Goal: Transaction & Acquisition: Purchase product/service

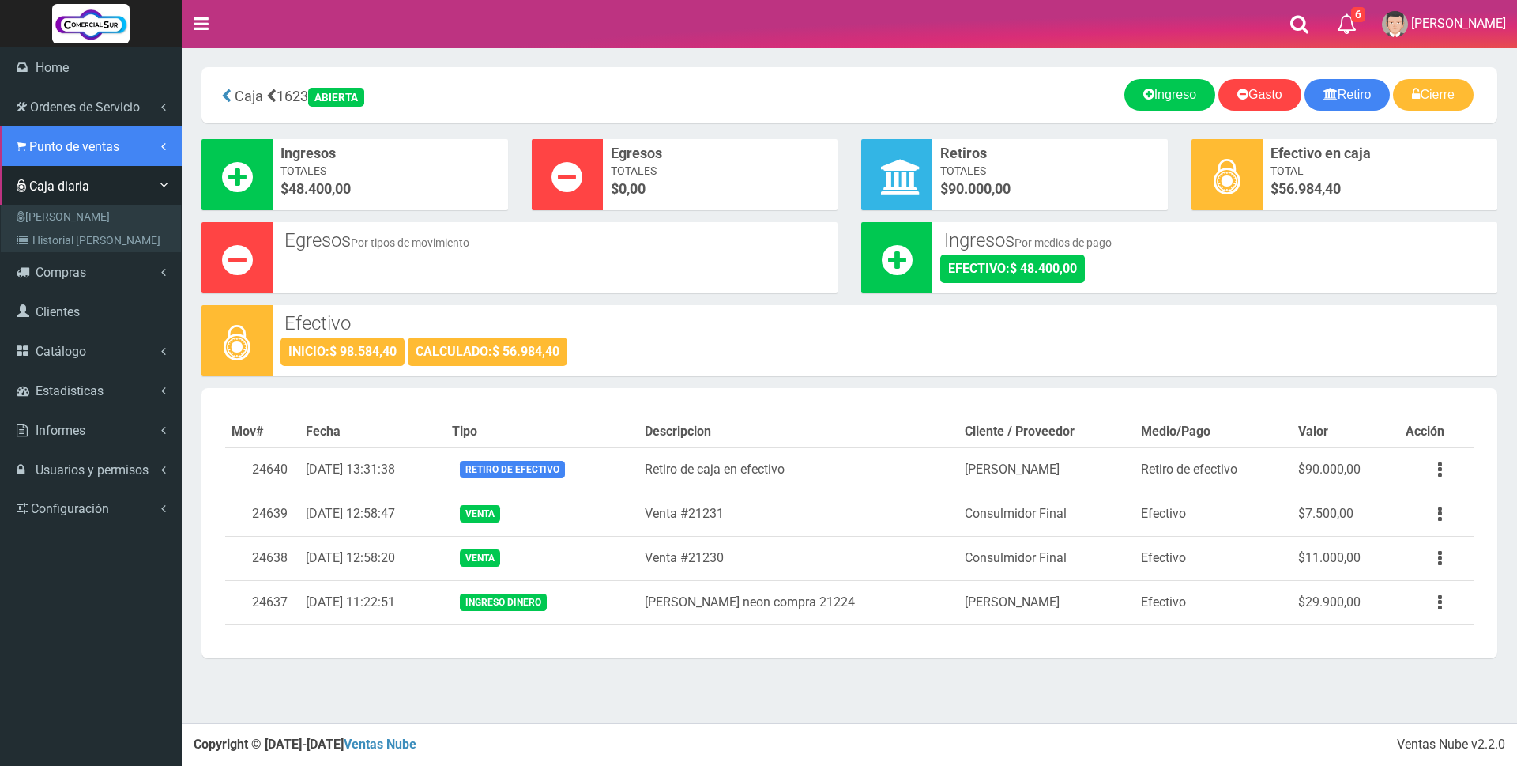
click at [39, 145] on span "Punto de ventas" at bounding box center [74, 146] width 90 height 15
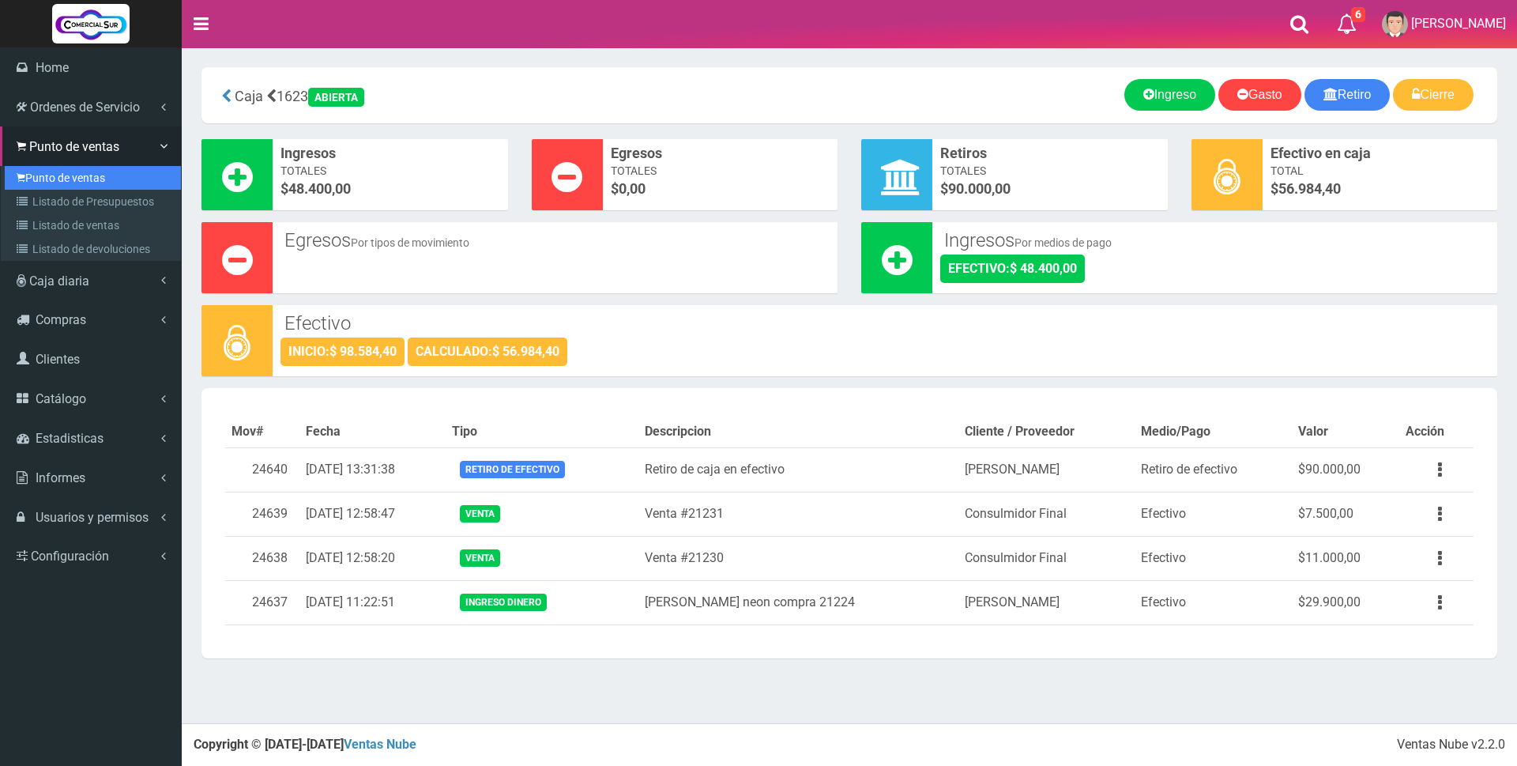
click at [44, 175] on link "Punto de ventas" at bounding box center [93, 178] width 176 height 24
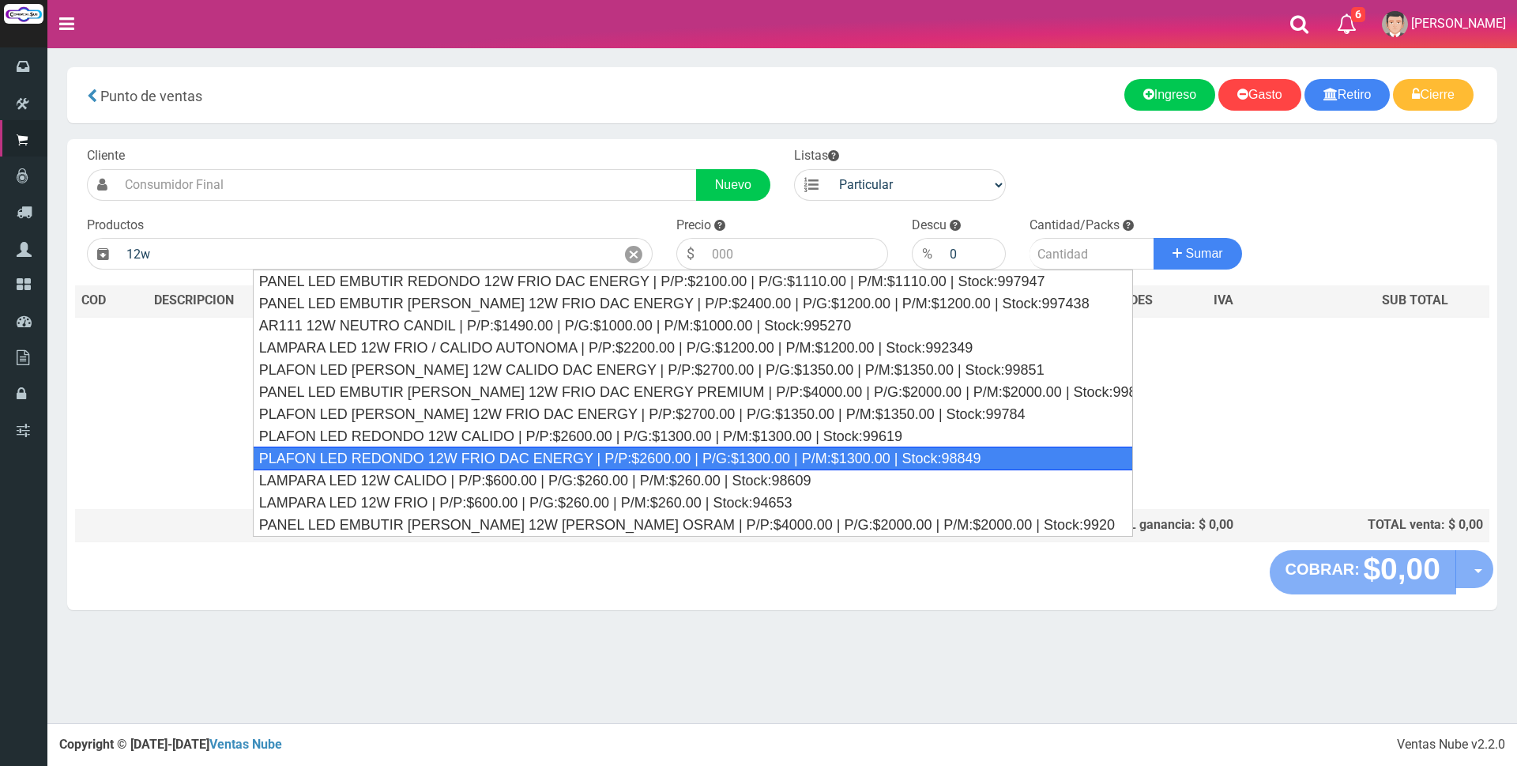
click at [488, 457] on div "PLAFON LED REDONDO 12W FRIO DAC ENERGY | P/P:$2600.00 | P/G:$1300.00 | P/M:$130…" at bounding box center [693, 458] width 880 height 24
type input "PLAFON LED REDONDO 12W FRIO DAC ENERGY | P/P:$2600.00 | P/G:$1300.00 | P/M:$130…"
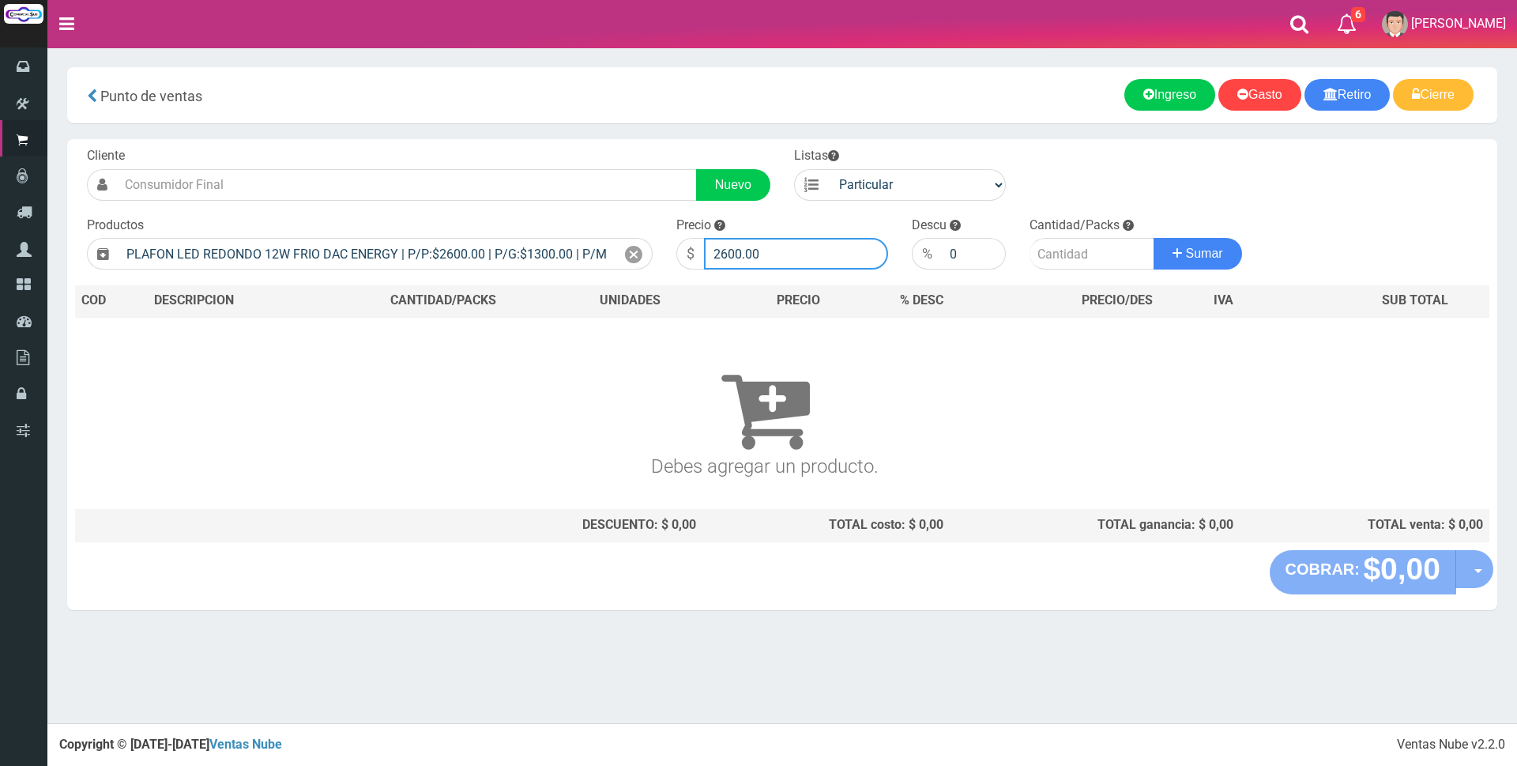
click at [805, 252] on input "2600.00" at bounding box center [796, 254] width 184 height 32
type input "2"
type input "6500"
drag, startPoint x: 1062, startPoint y: 227, endPoint x: 1061, endPoint y: 250, distance: 22.9
click at [1061, 248] on div "Cantidad/Packs Sumar" at bounding box center [1135, 243] width 235 height 54
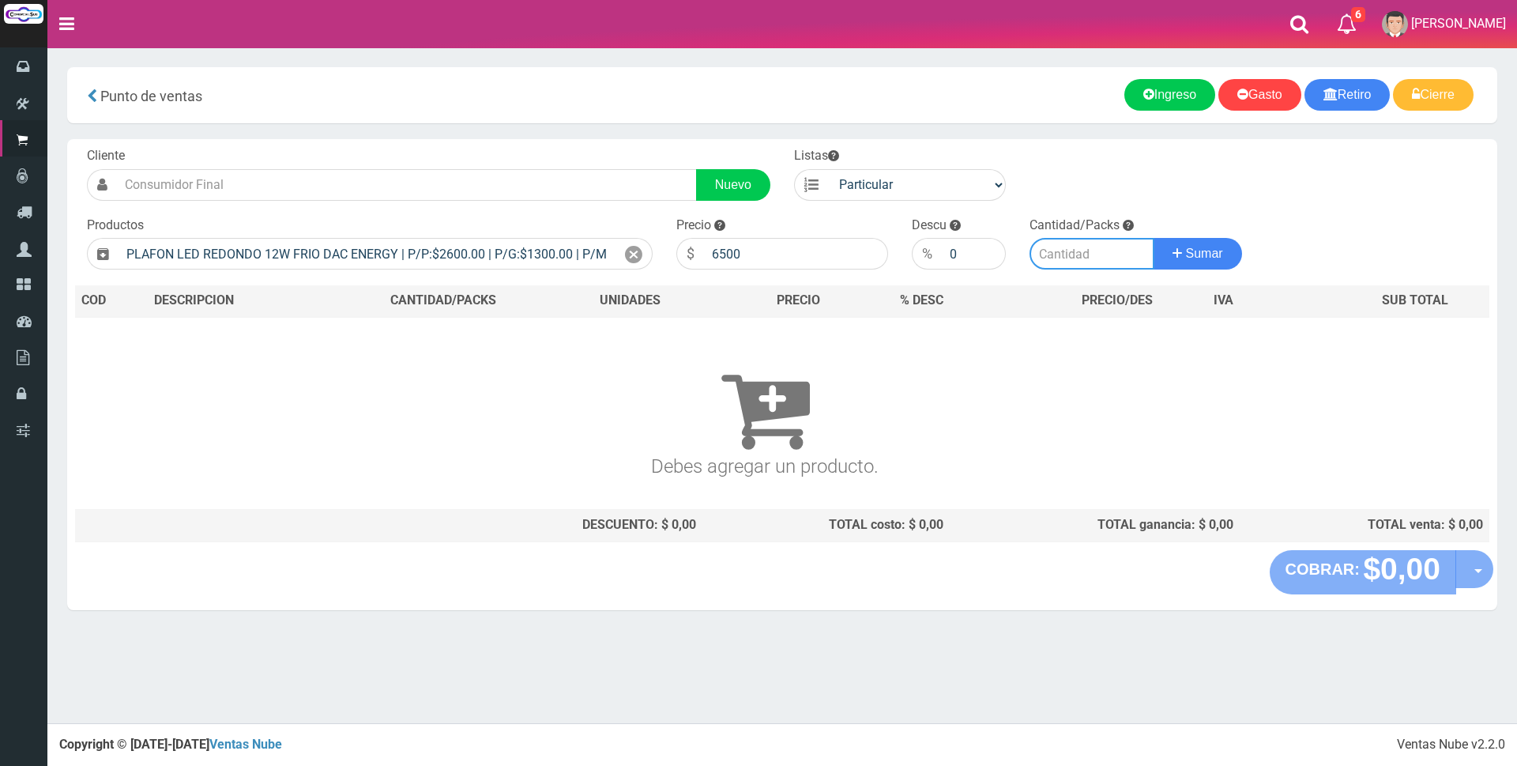
click at [1061, 250] on input "number" at bounding box center [1092, 254] width 125 height 32
type input "2"
click at [1221, 258] on span "Sumar" at bounding box center [1204, 253] width 37 height 13
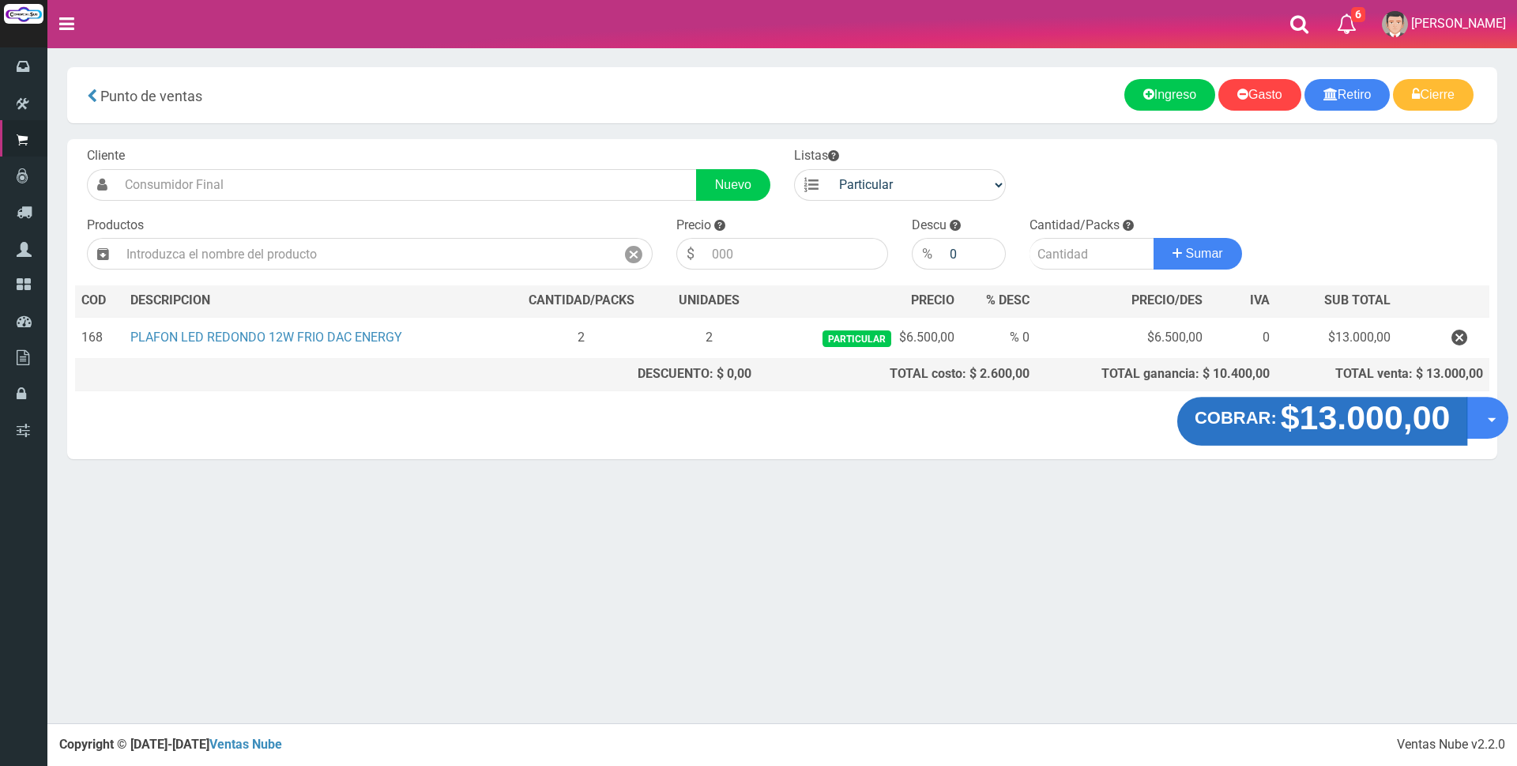
click at [1323, 424] on strong "$13.000,00" at bounding box center [1366, 417] width 170 height 37
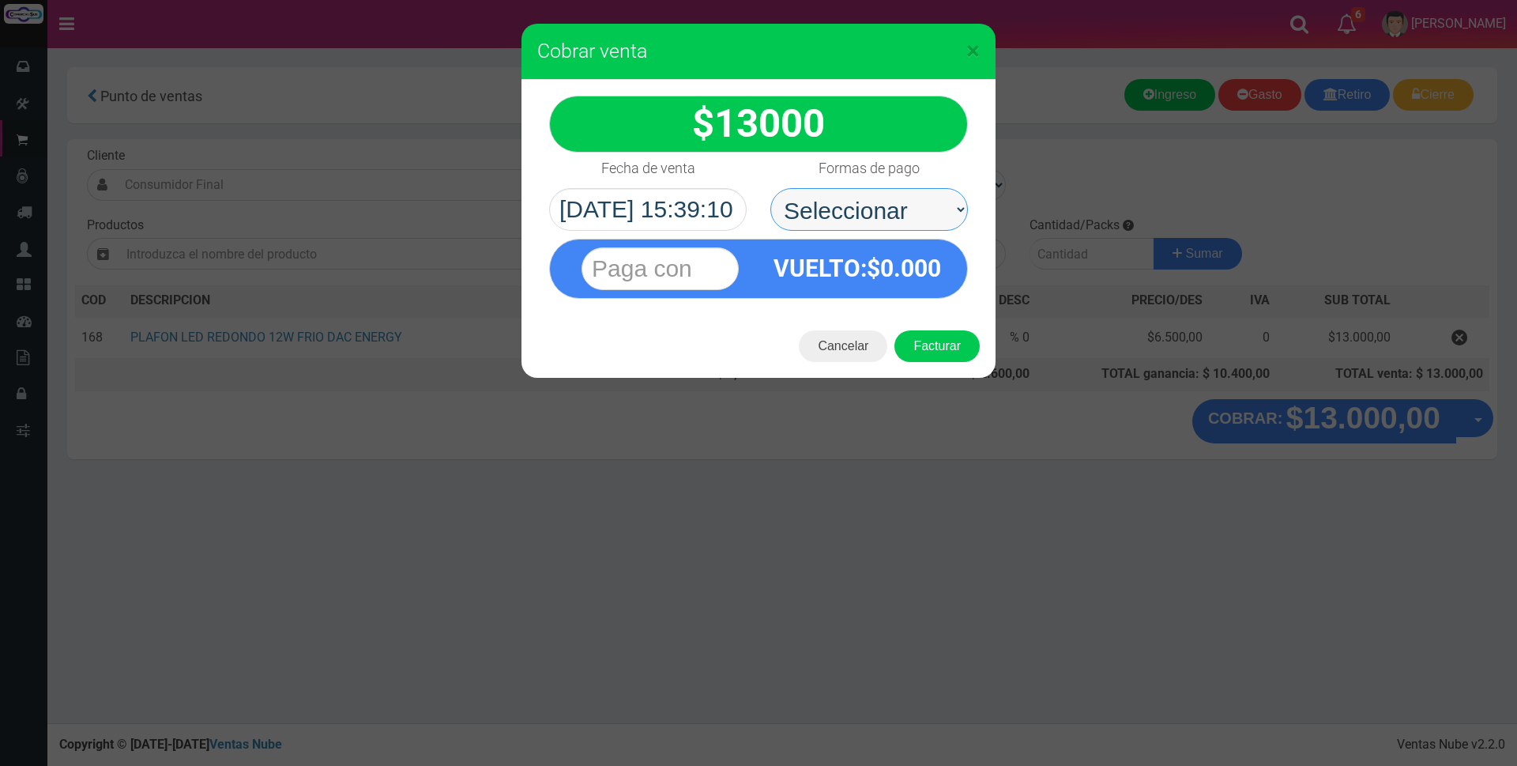
drag, startPoint x: 851, startPoint y: 209, endPoint x: 851, endPoint y: 225, distance: 16.6
click at [851, 209] on select "Seleccionar Efectivo Tarjeta de Crédito Depósito Débito" at bounding box center [869, 209] width 198 height 43
select select "Tarjeta de Crédito"
click at [770, 188] on select "Seleccionar Efectivo Tarjeta de Crédito Depósito Débito" at bounding box center [869, 209] width 198 height 43
click at [709, 265] on input "text" at bounding box center [660, 268] width 157 height 43
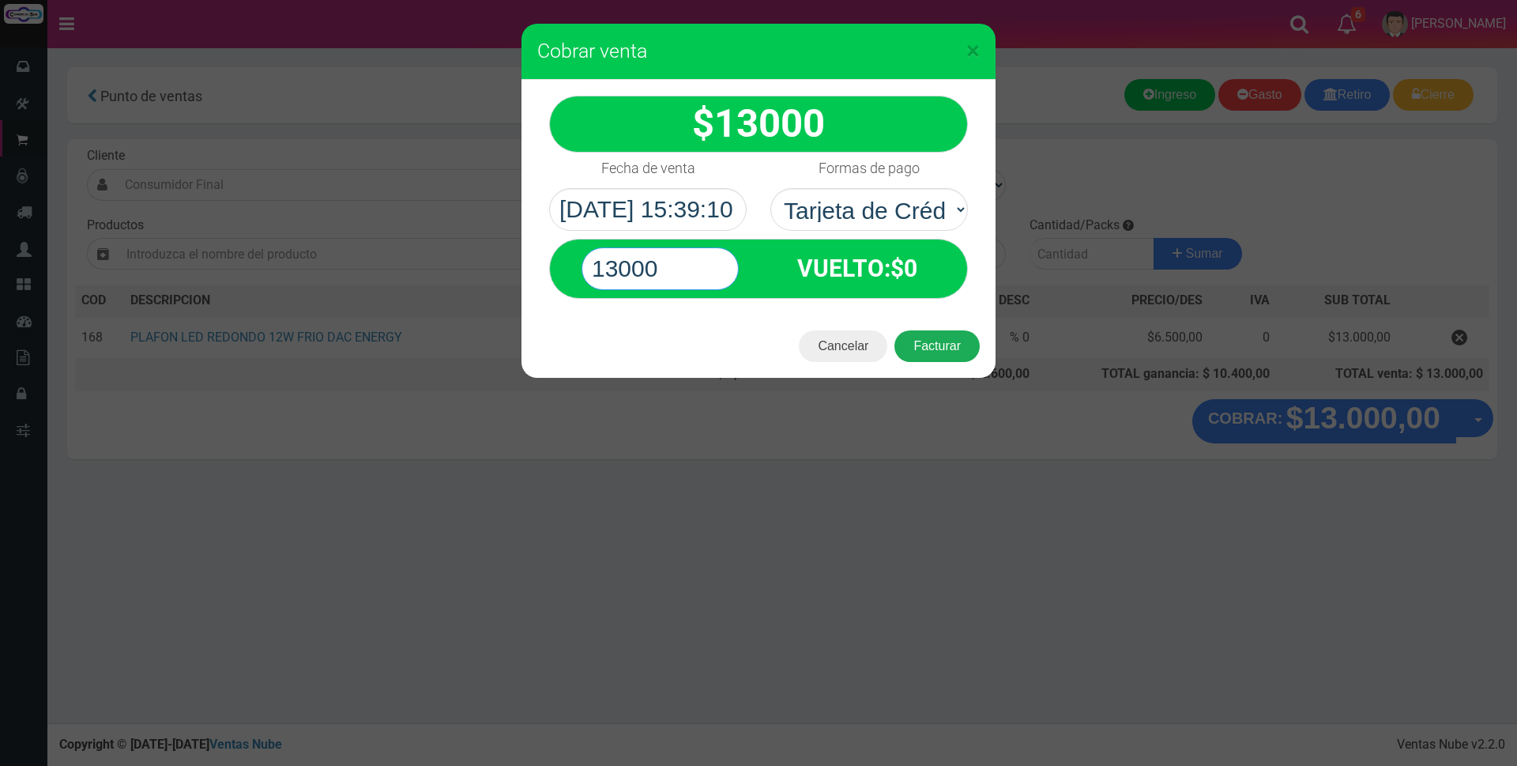
type input "13000"
click at [949, 339] on button "Facturar" at bounding box center [936, 346] width 85 height 32
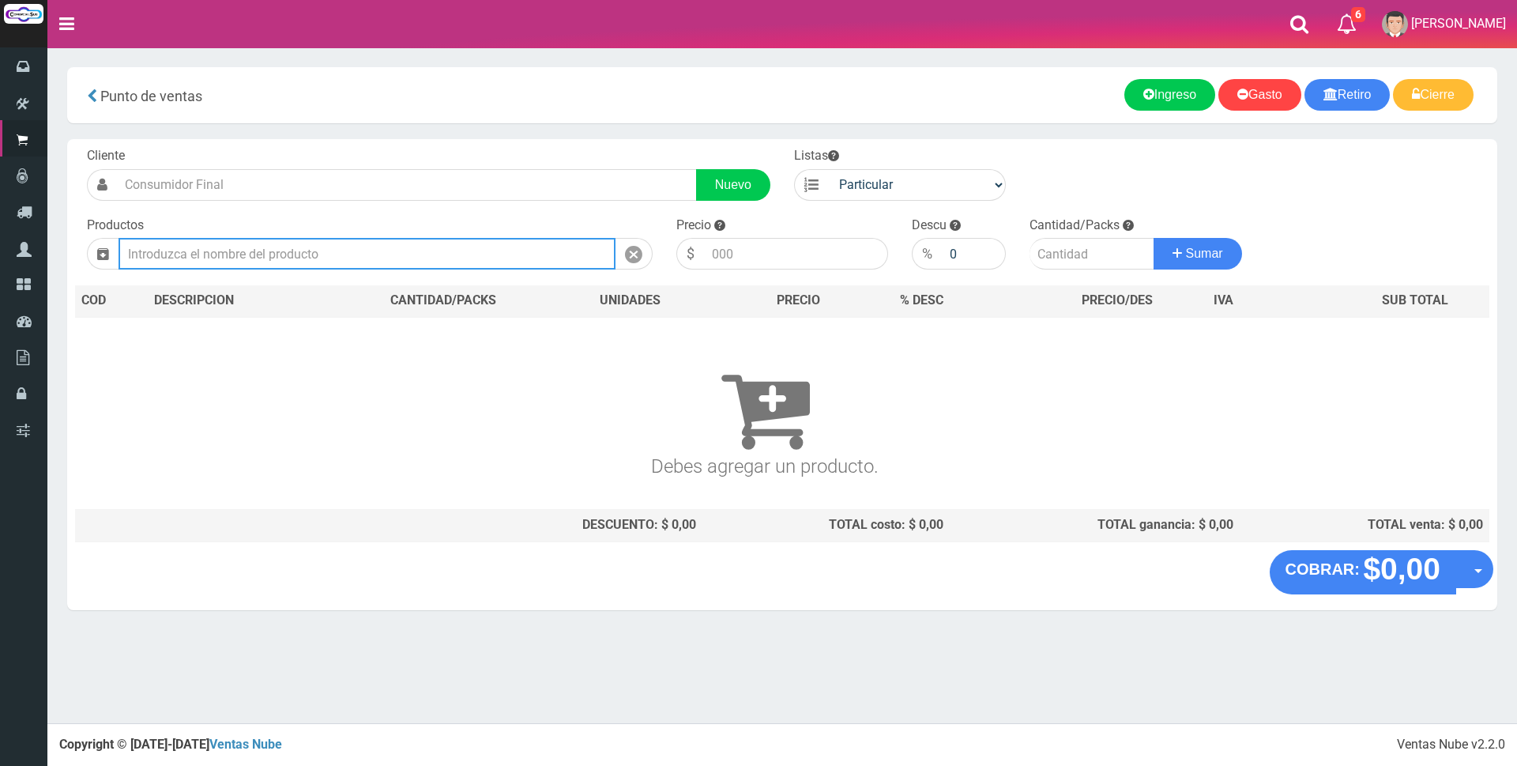
click at [250, 254] on input "text" at bounding box center [367, 254] width 497 height 32
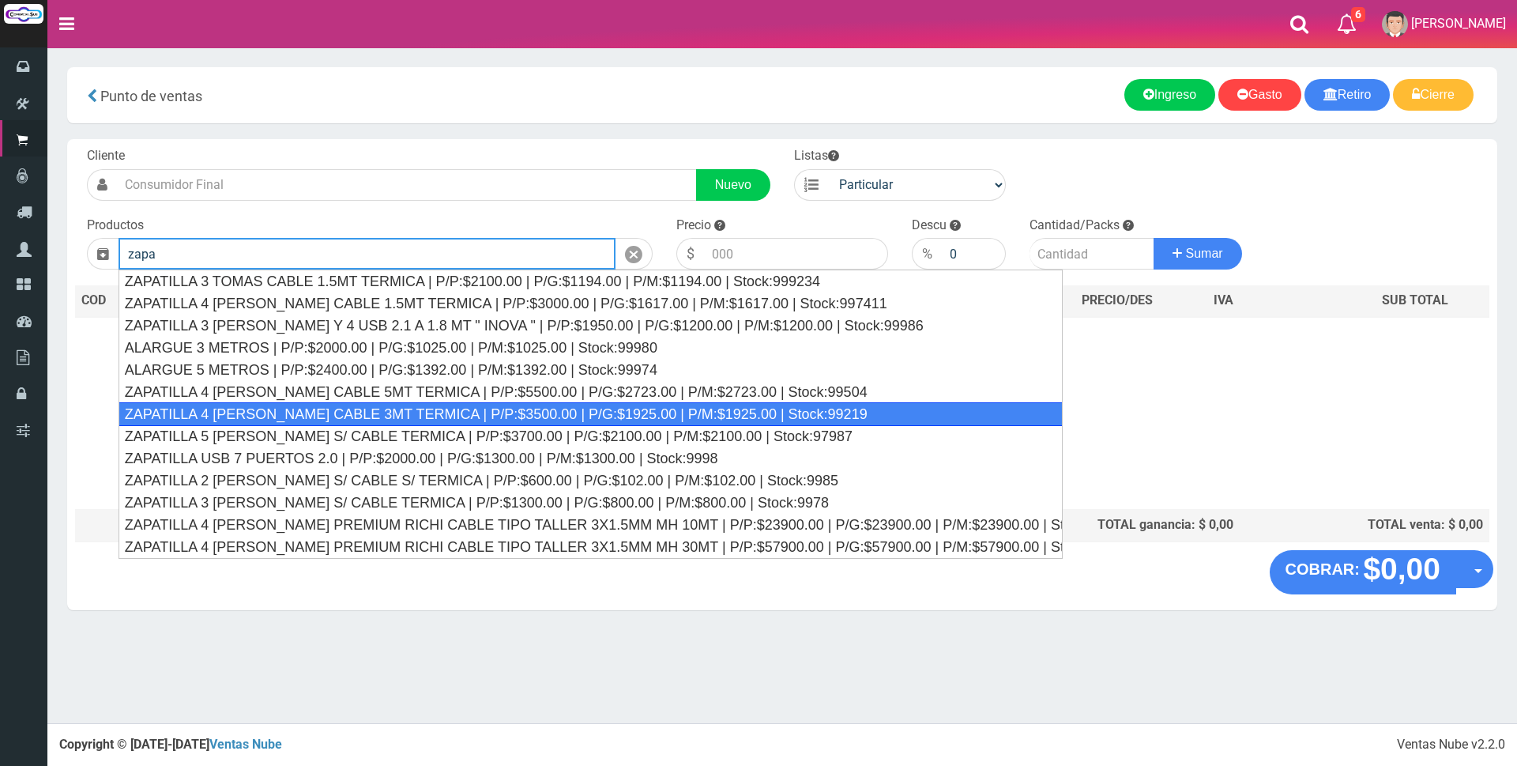
click at [876, 408] on div "ZAPATILLA 4 TOMAS CABLE 3MT TERMICA | P/P:$3500.00 | P/G:$1925.00 | P/M:$1925.0…" at bounding box center [591, 414] width 945 height 24
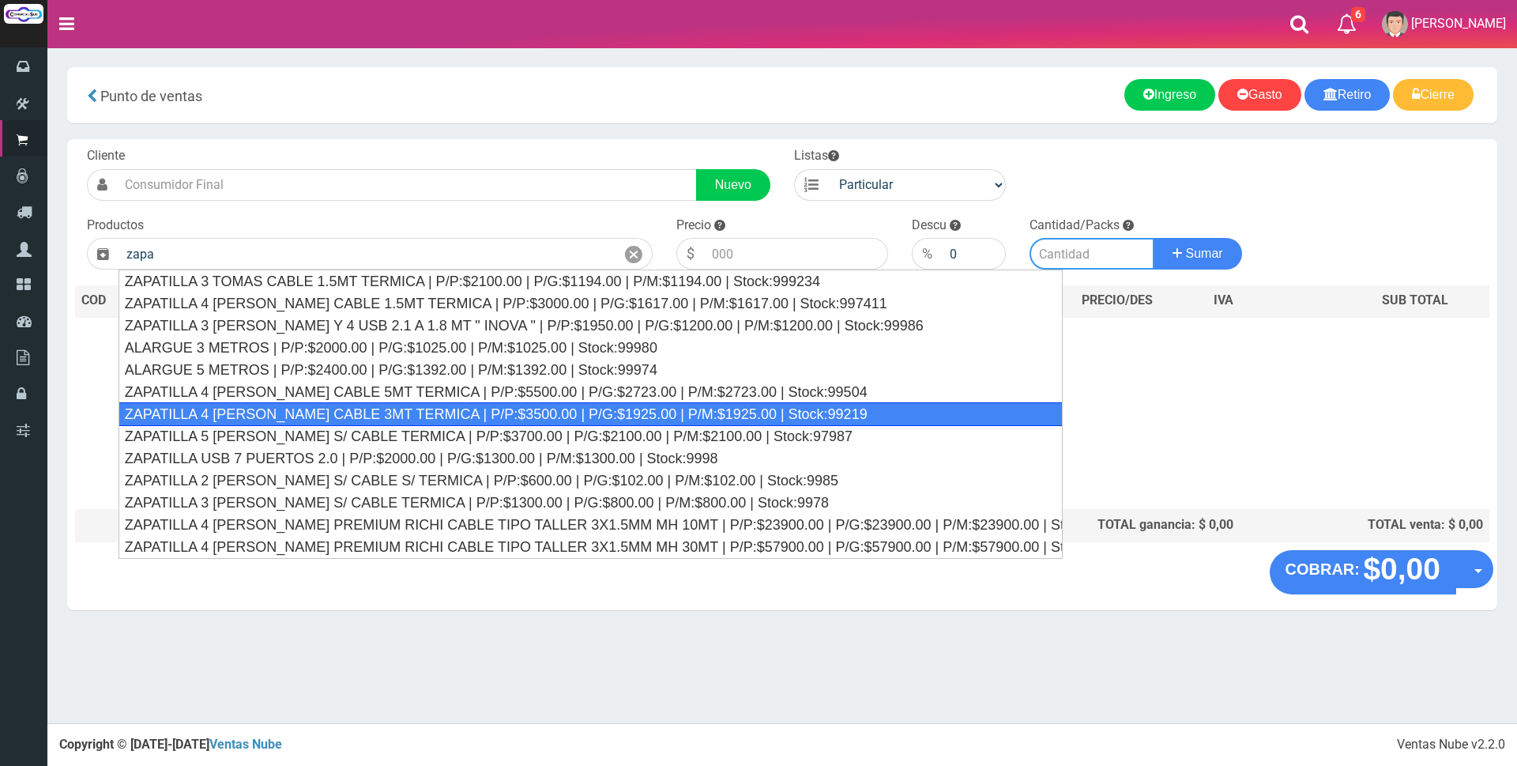
type input "ZAPATILLA 4 TOMAS CABLE 3MT TERMICA | P/P:$3500.00 | P/G:$1925.00 | P/M:$1925.0…"
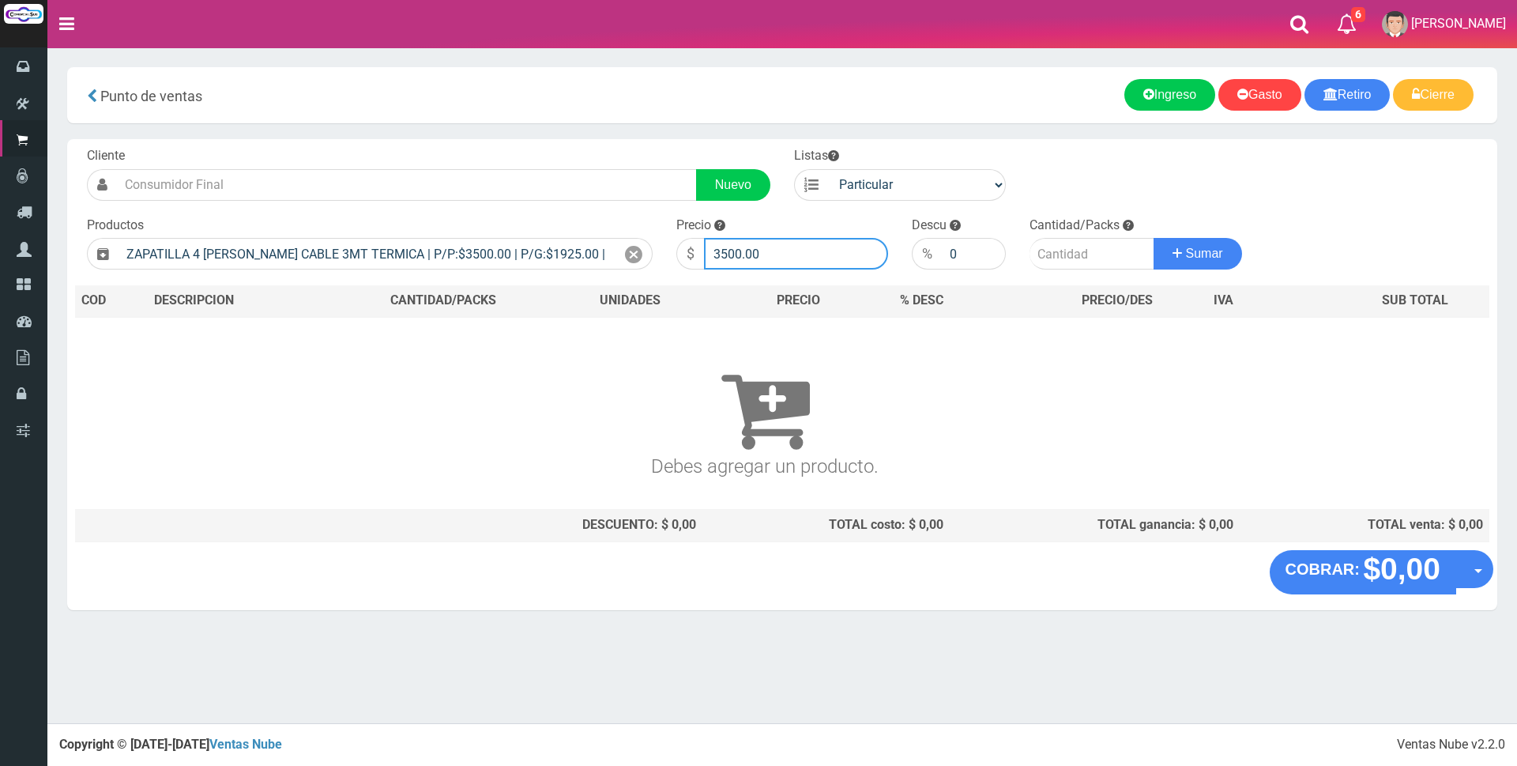
click at [796, 245] on input "3500.00" at bounding box center [796, 254] width 184 height 32
type input "3"
type input "12000"
click at [1041, 260] on input "number" at bounding box center [1092, 254] width 125 height 32
type input "1"
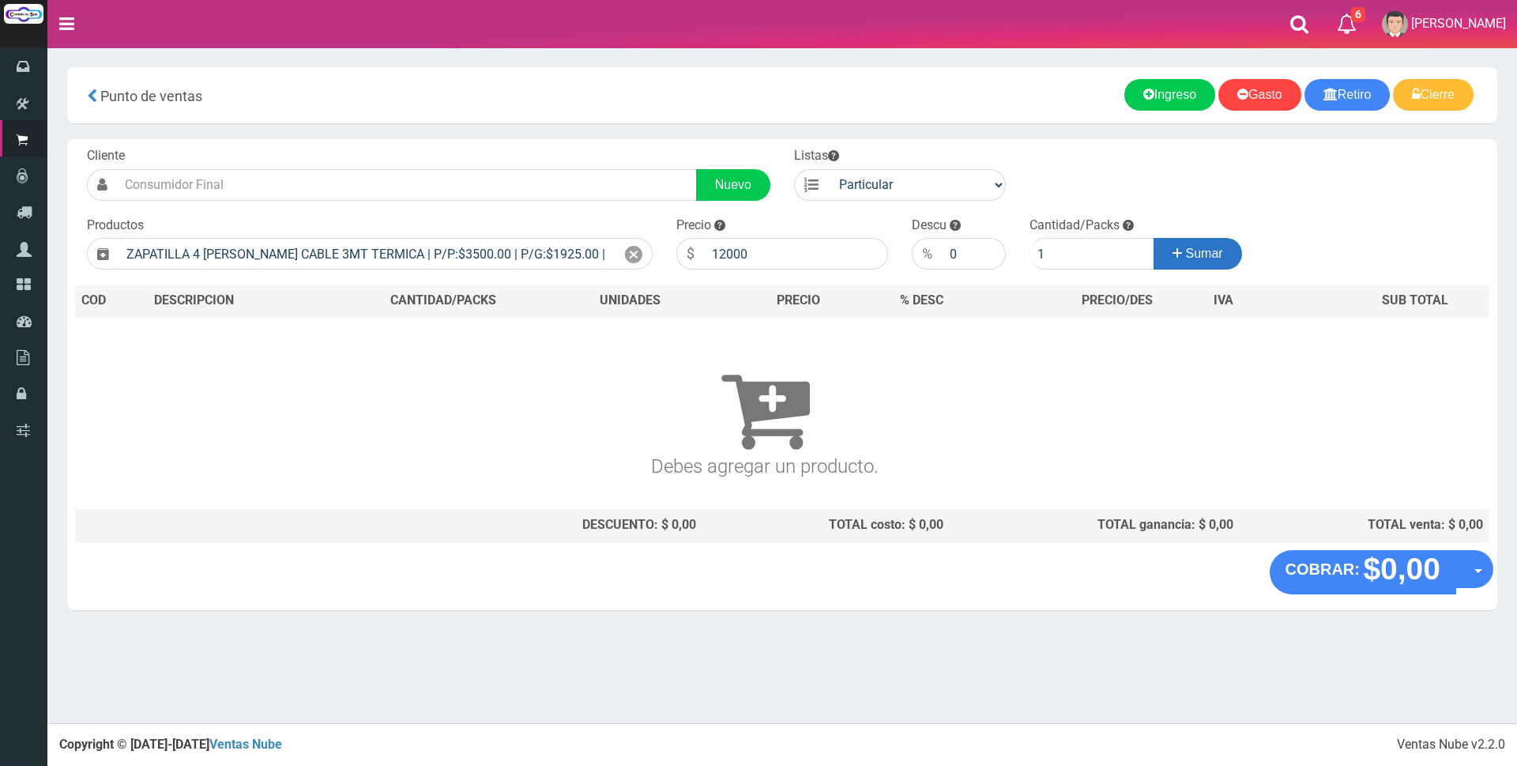
click at [1210, 253] on span "Sumar" at bounding box center [1204, 253] width 37 height 13
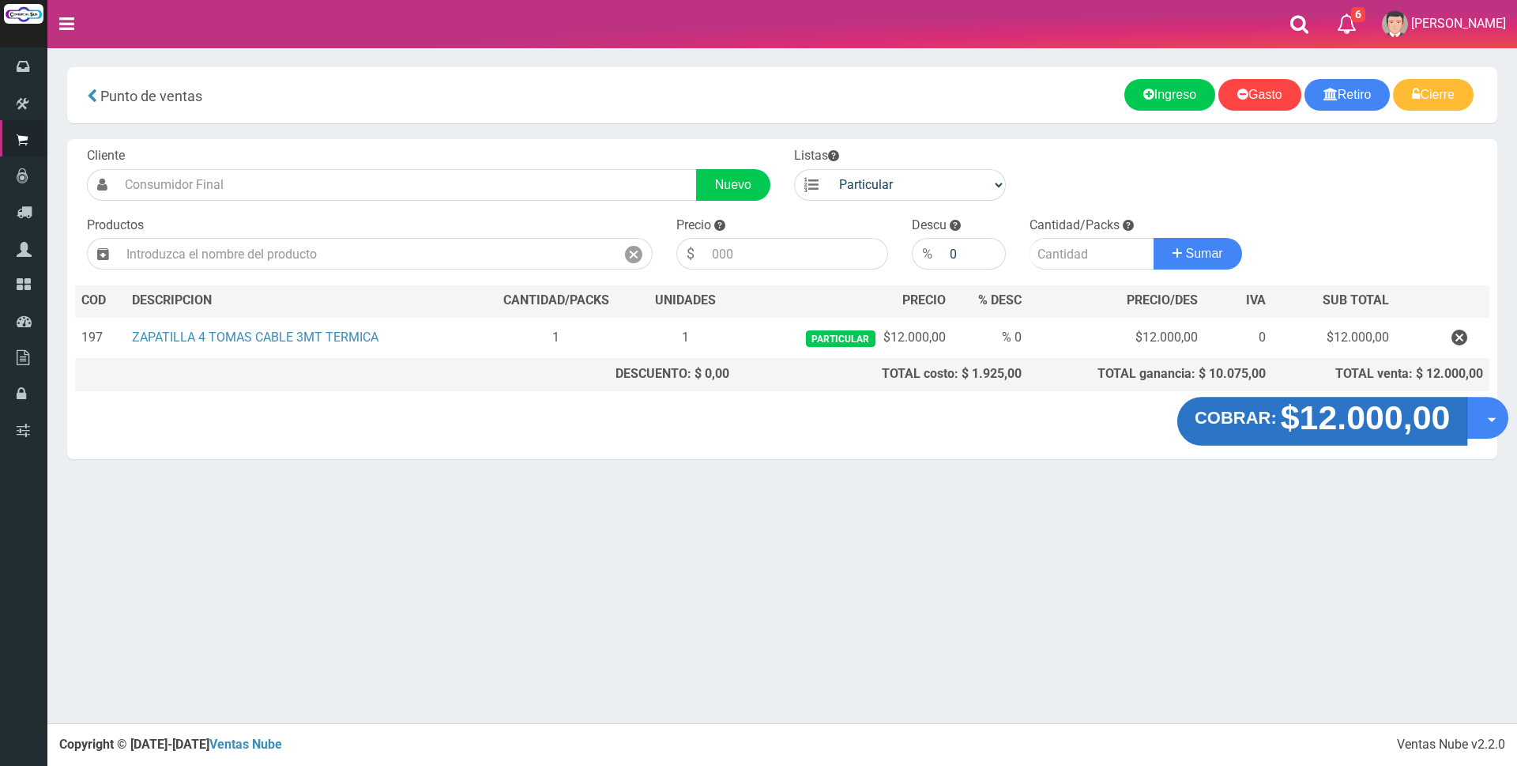
click at [1342, 428] on strong "$12.000,00" at bounding box center [1366, 417] width 170 height 37
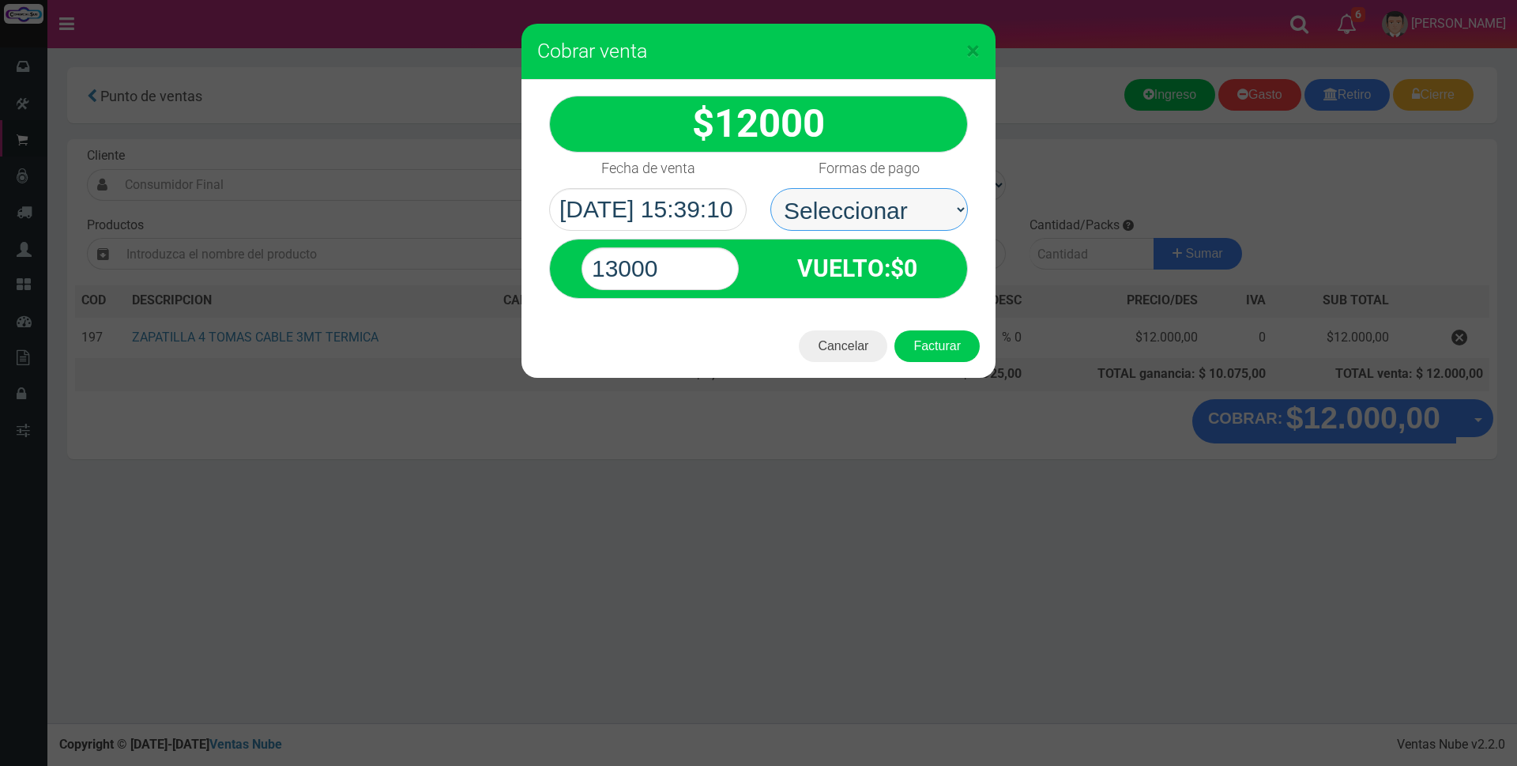
click at [901, 213] on select "Seleccionar Efectivo Tarjeta de Crédito Depósito Débito" at bounding box center [869, 209] width 198 height 43
select select "Efectivo"
click at [770, 188] on select "Seleccionar Efectivo Tarjeta de Crédito Depósito Débito" at bounding box center [869, 209] width 198 height 43
click at [706, 274] on input "13000" at bounding box center [660, 268] width 157 height 43
type input "12000"
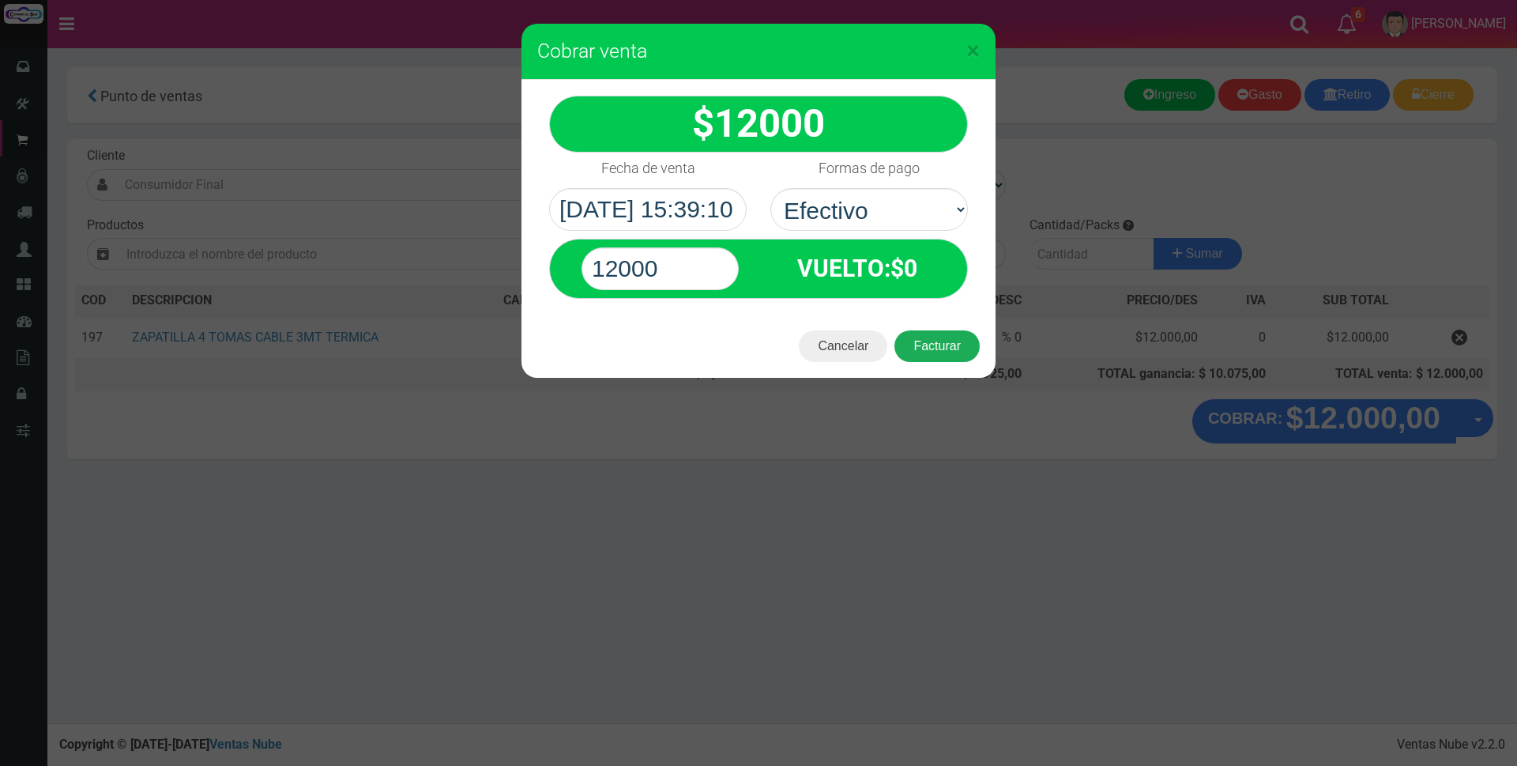
click at [934, 344] on button "Facturar" at bounding box center [936, 346] width 85 height 32
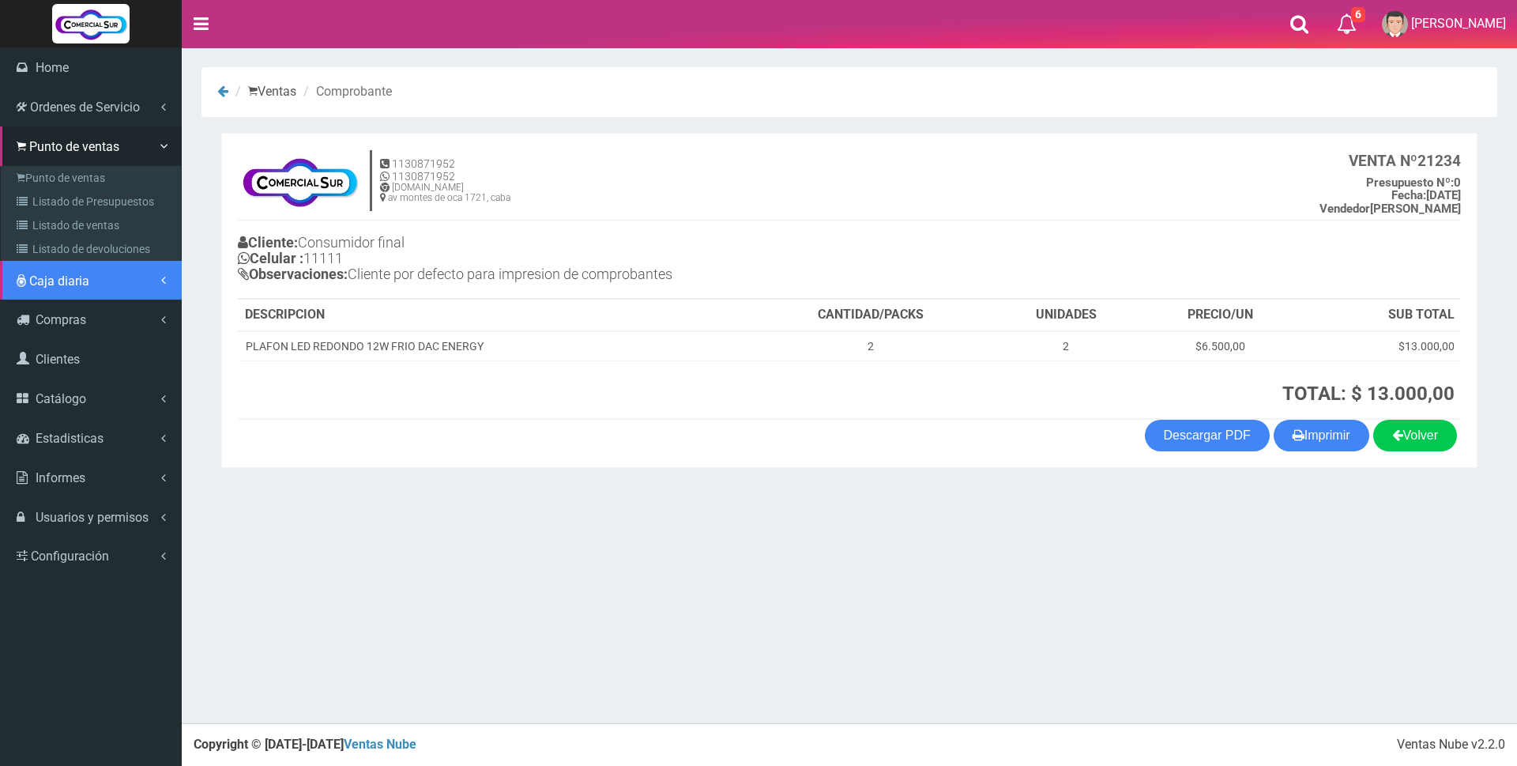
click at [69, 276] on span "Caja diaria" at bounding box center [59, 280] width 60 height 15
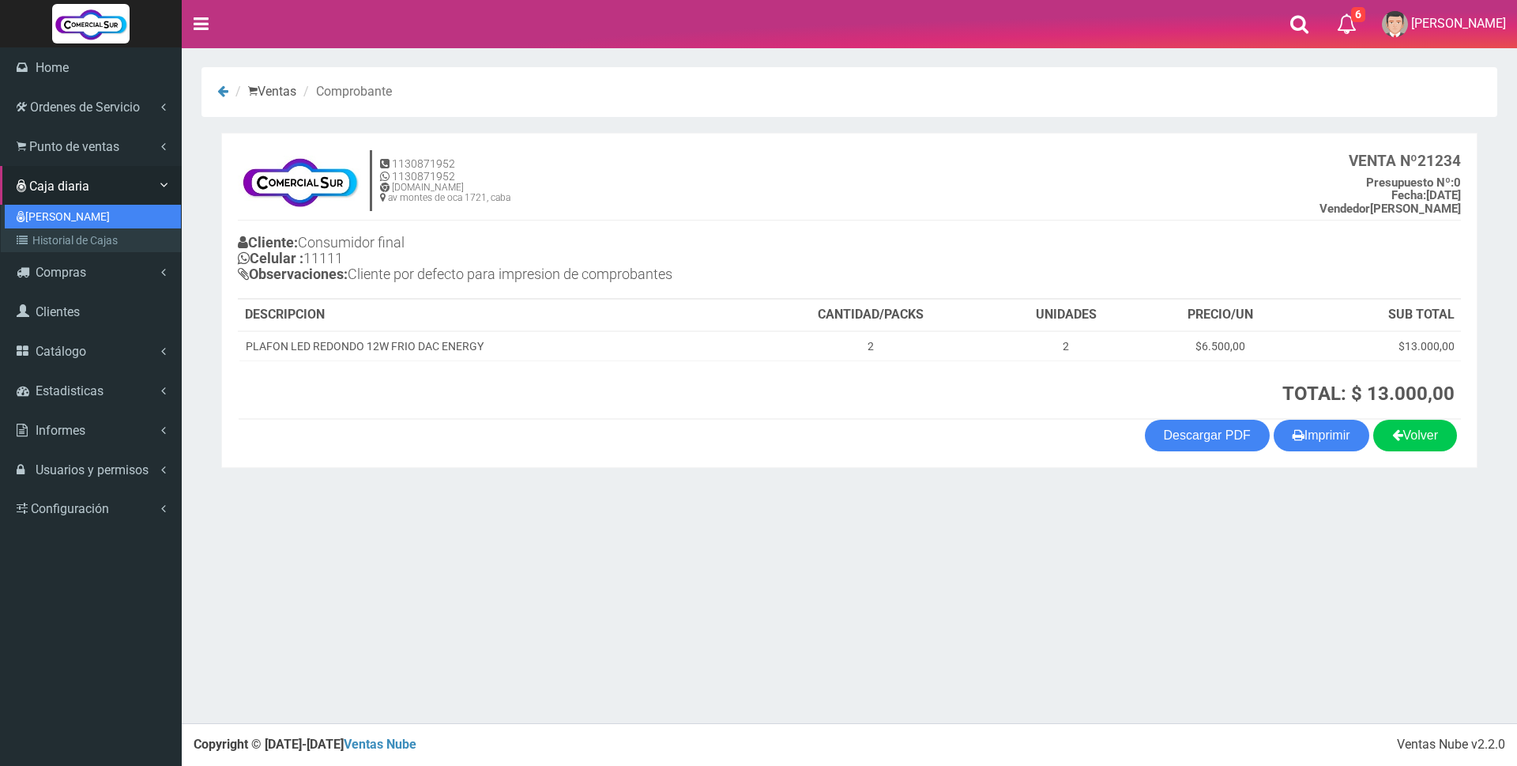
click at [79, 220] on link "[PERSON_NAME]" at bounding box center [93, 217] width 176 height 24
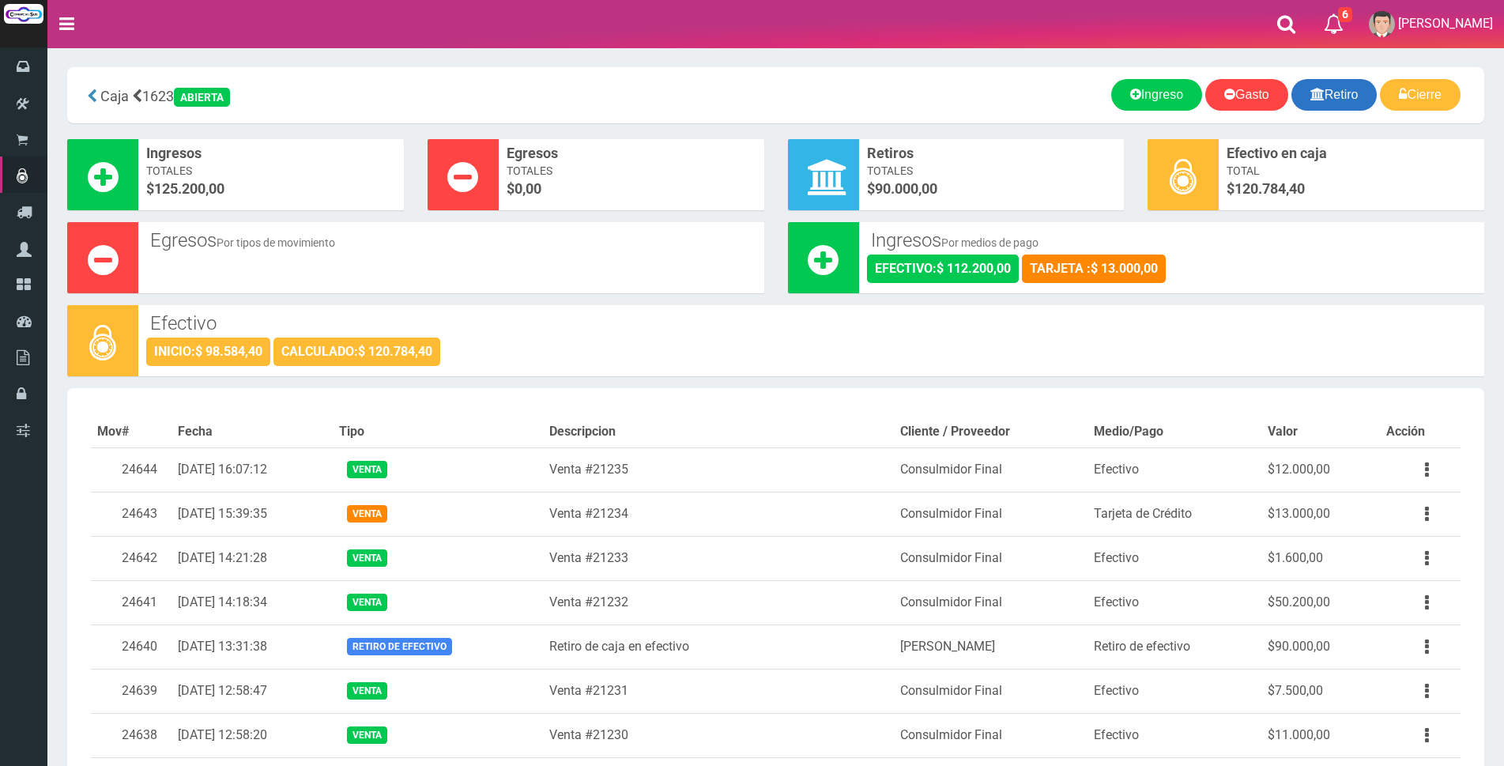
click at [1346, 93] on link "Retiro" at bounding box center [1334, 95] width 86 height 32
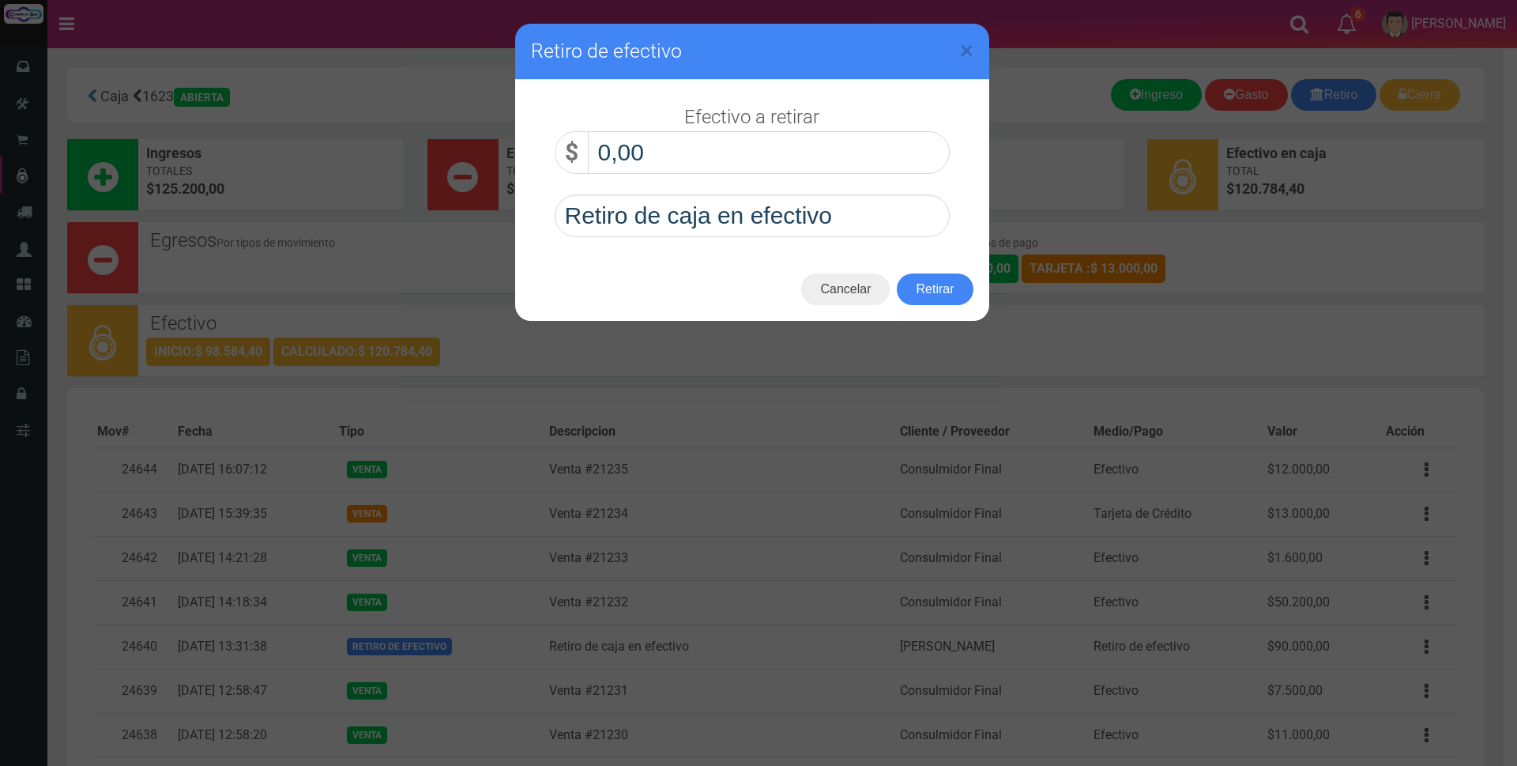
click at [863, 149] on input "0,00" at bounding box center [769, 152] width 362 height 43
type input "90.000,00"
click at [936, 304] on button "Retirar" at bounding box center [935, 289] width 76 height 32
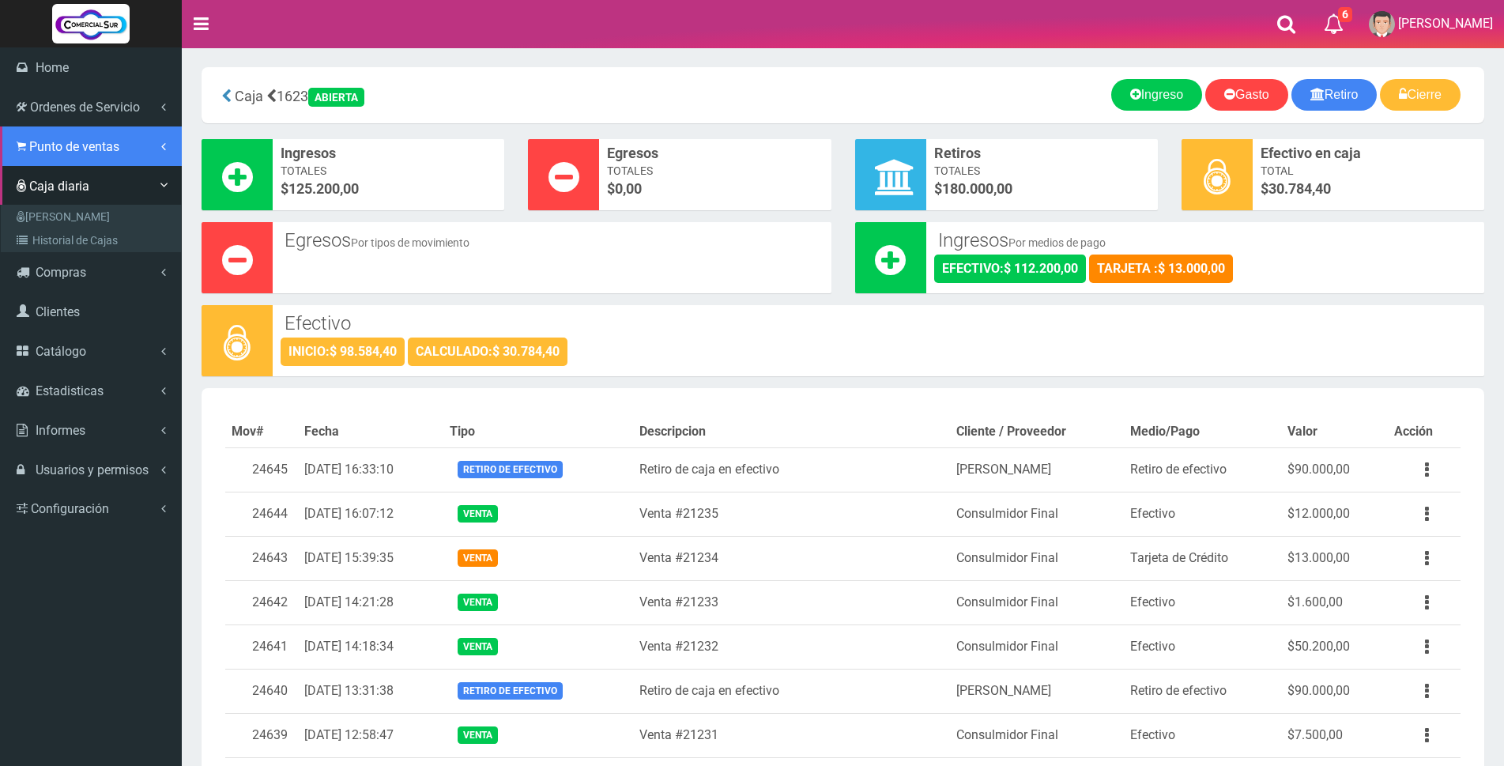
click at [81, 154] on link "Punto de ventas" at bounding box center [91, 146] width 182 height 40
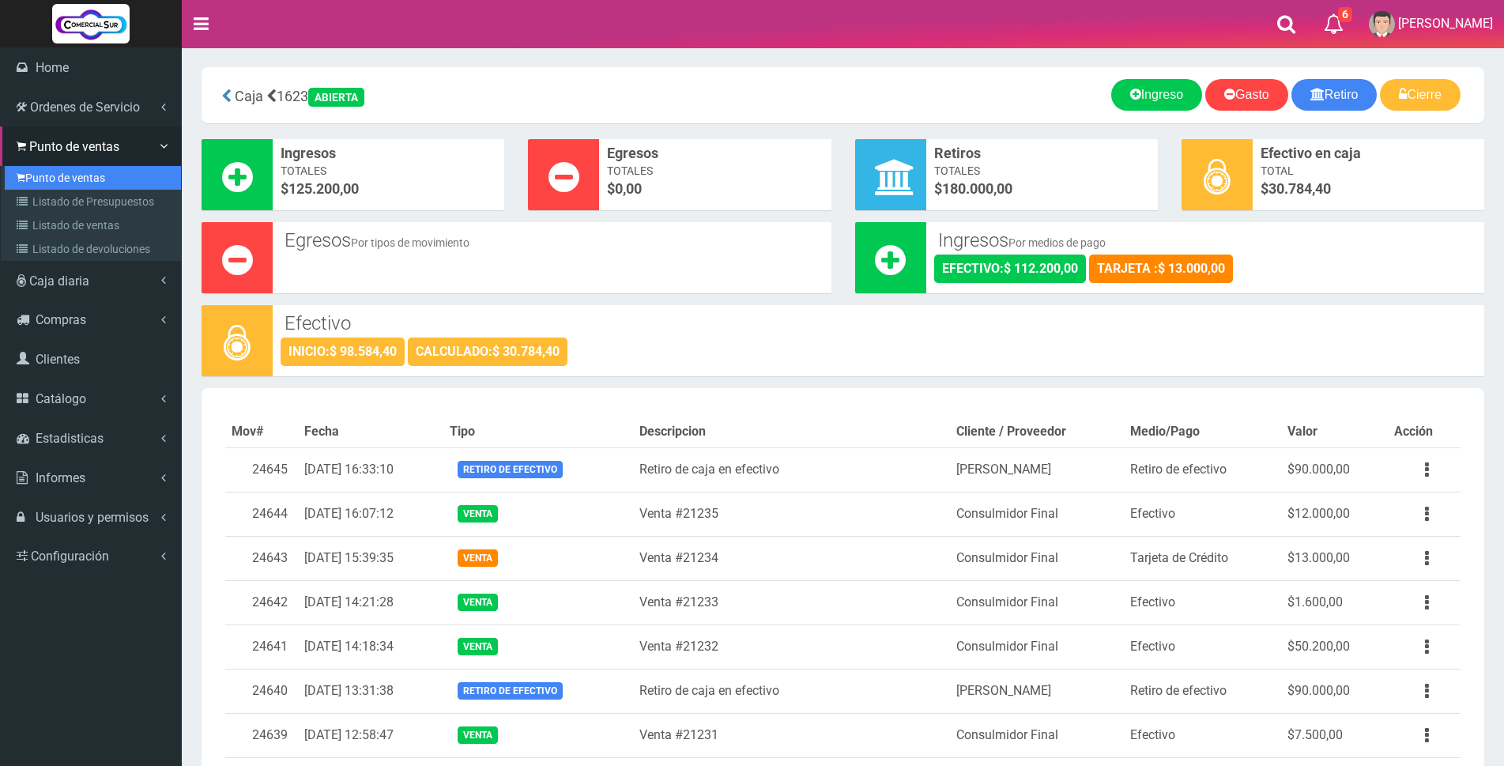
click at [79, 177] on link "Punto de ventas" at bounding box center [93, 178] width 176 height 24
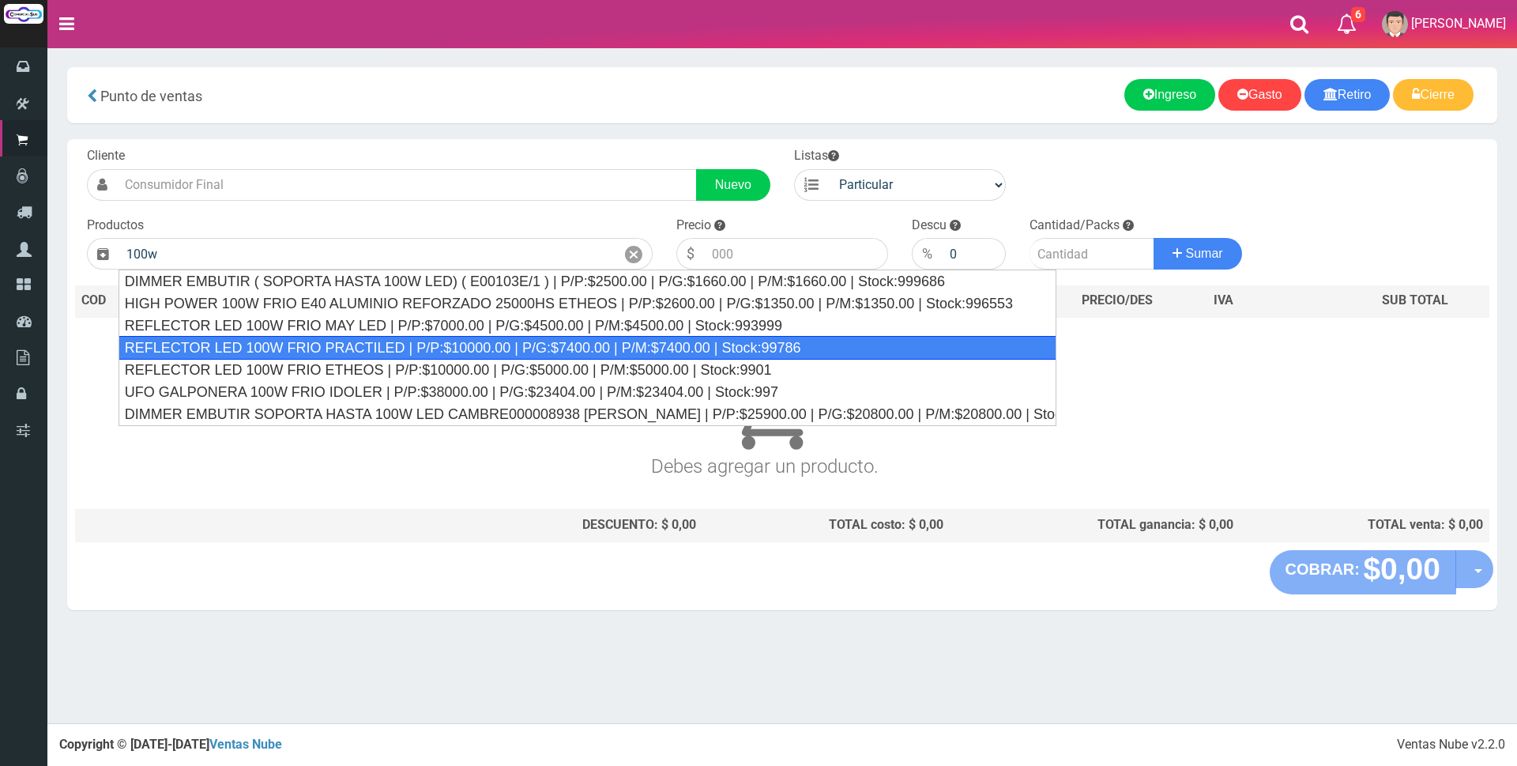
click at [659, 349] on div "REFLECTOR LED 100W FRIO PRACTILED | P/P:$10000.00 | P/G:$7400.00 | P/M:$7400.00…" at bounding box center [588, 348] width 938 height 24
type input "REFLECTOR LED 100W FRIO PRACTILED | P/P:$10000.00 | P/G:$7400.00 | P/M:$7400.00…"
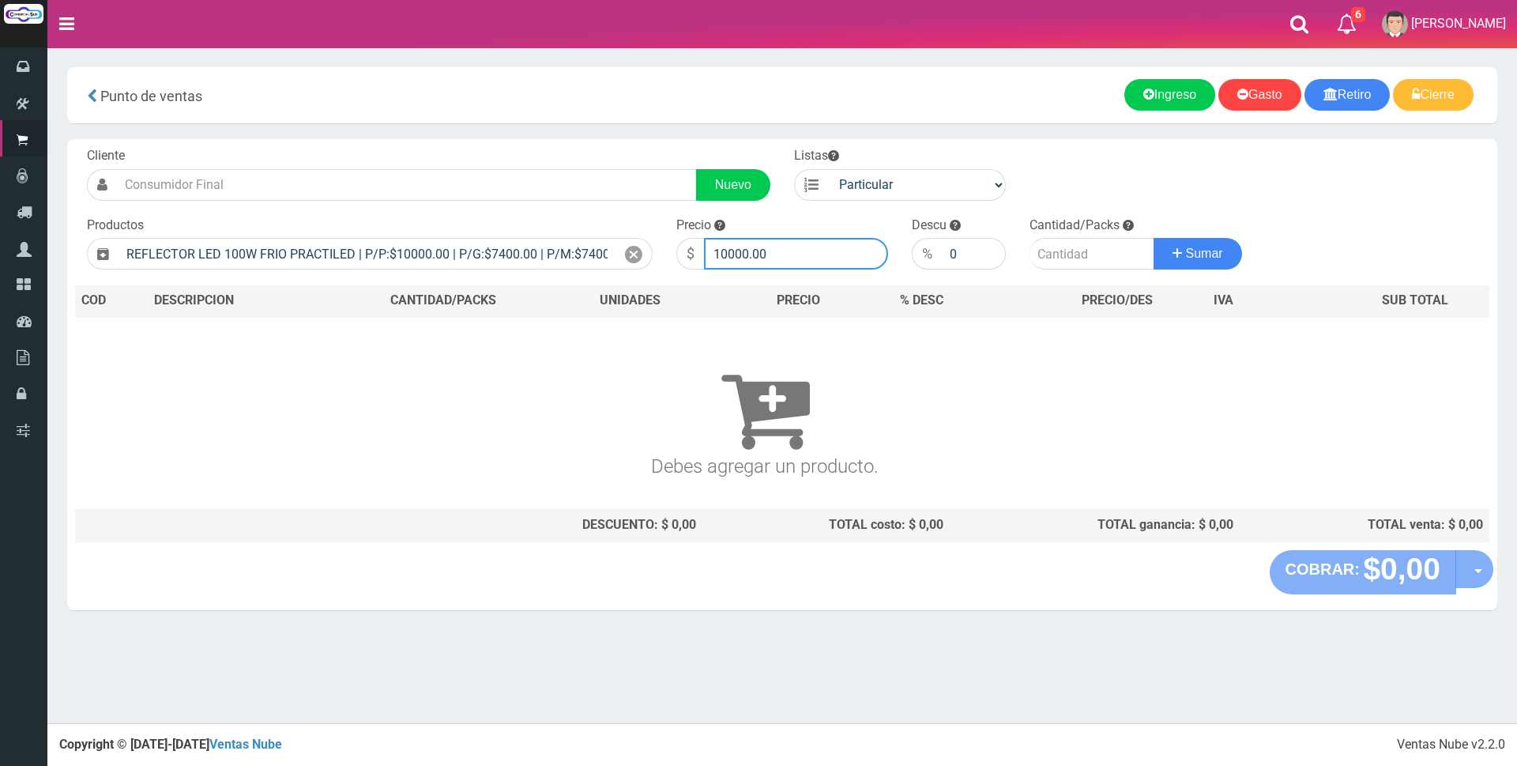
click at [802, 262] on input "10000.00" at bounding box center [796, 254] width 184 height 32
type input "19000"
click at [1048, 247] on input "number" at bounding box center [1092, 254] width 125 height 32
type input "1"
click at [1180, 252] on button "Sumar" at bounding box center [1198, 254] width 88 height 32
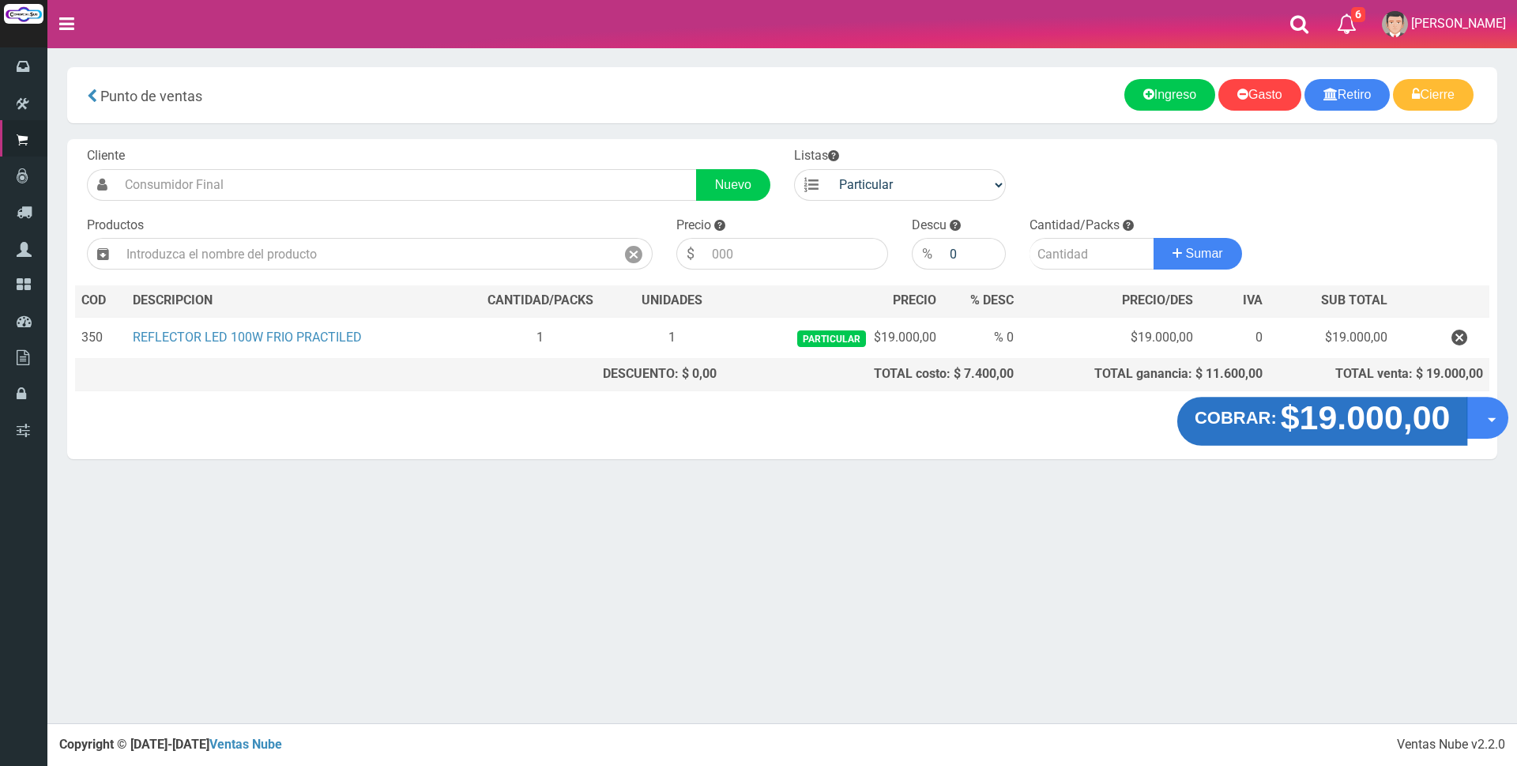
click at [1327, 427] on strong "$19.000,00" at bounding box center [1366, 417] width 170 height 37
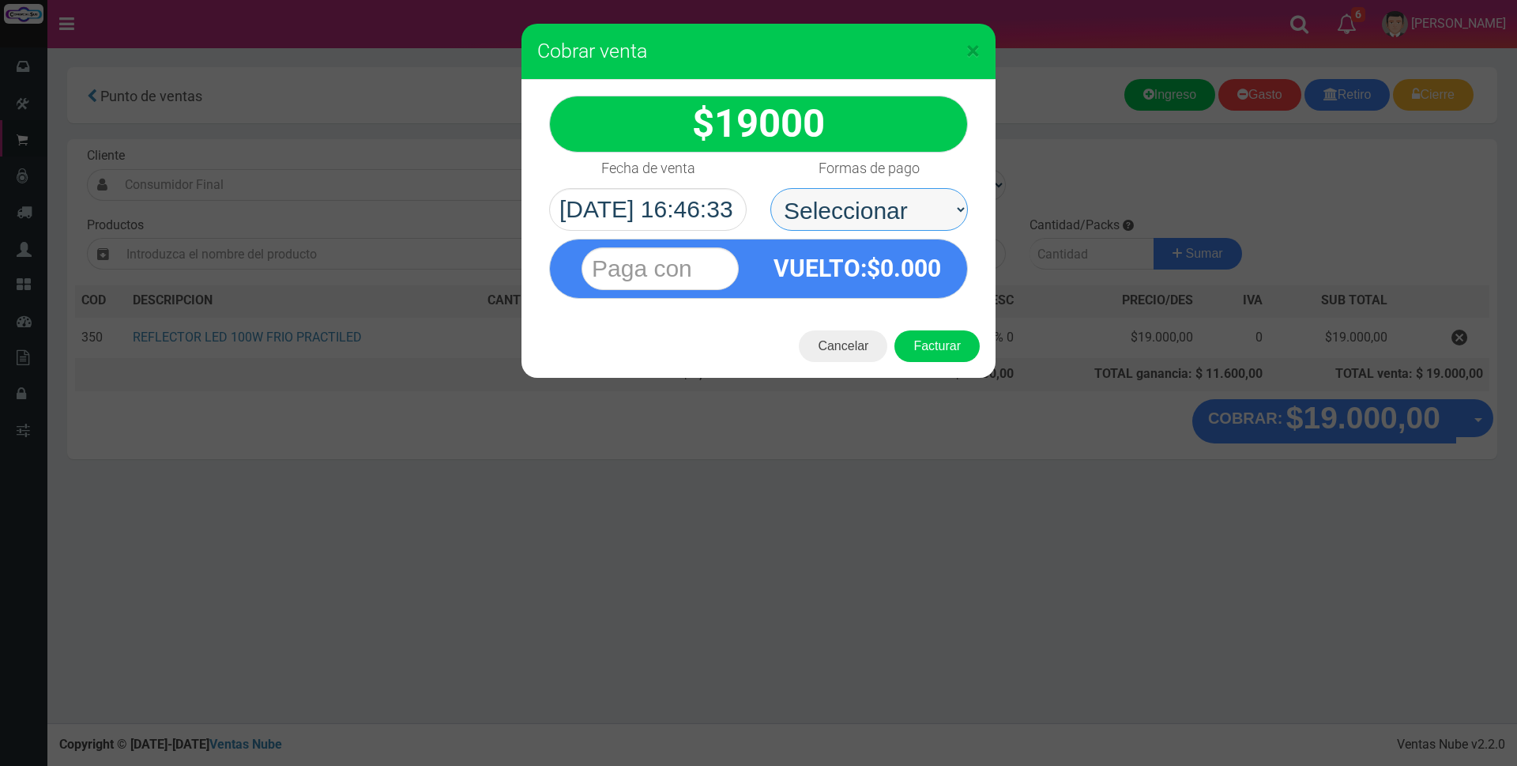
click at [863, 203] on select "Seleccionar Efectivo Tarjeta de Crédito Depósito Débito" at bounding box center [869, 209] width 198 height 43
select select "Tarjeta de Crédito"
click at [770, 188] on select "Seleccionar Efectivo Tarjeta de Crédito Depósito Débito" at bounding box center [869, 209] width 198 height 43
click at [676, 268] on input "text" at bounding box center [660, 268] width 157 height 43
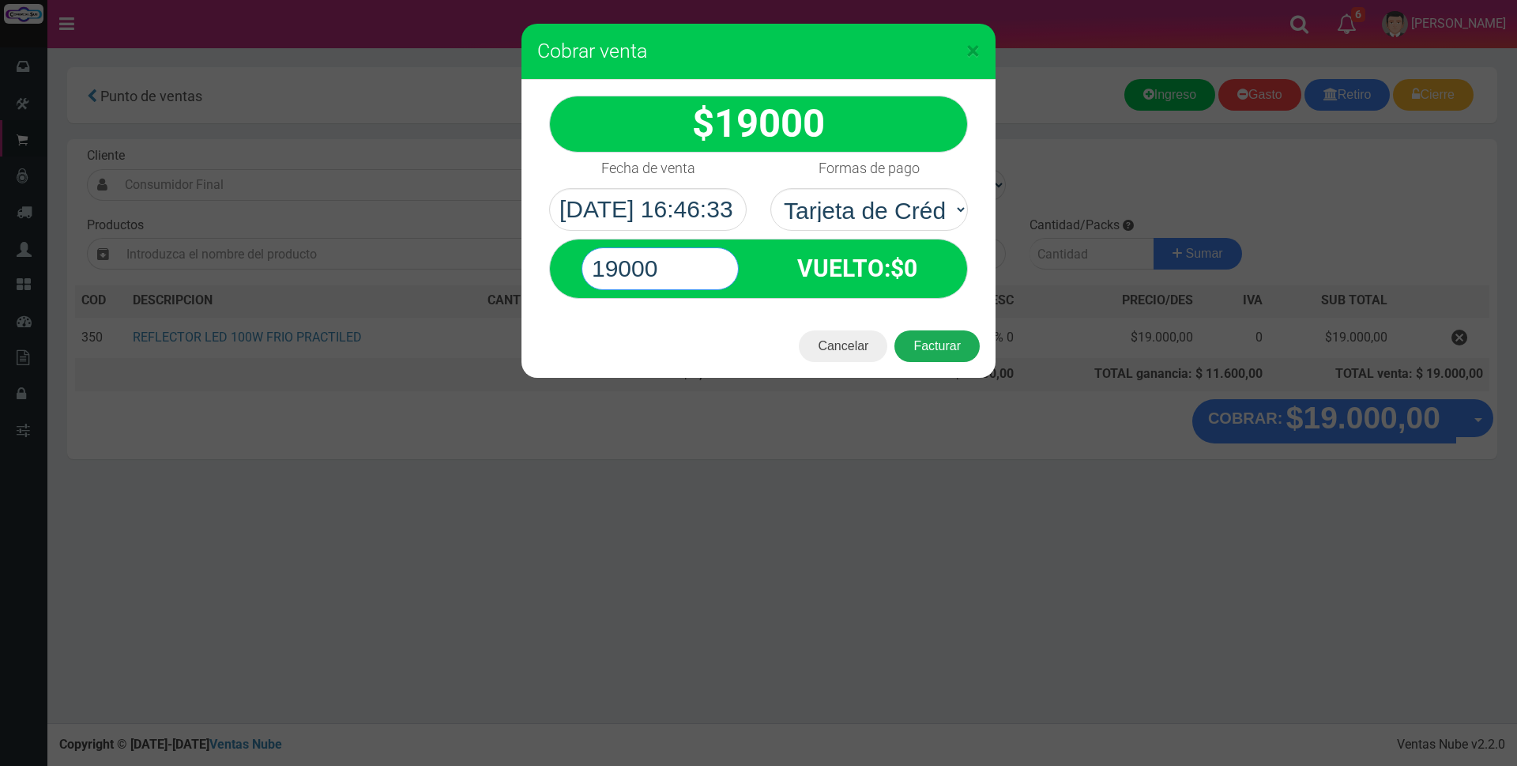
type input "19000"
drag, startPoint x: 944, startPoint y: 351, endPoint x: 951, endPoint y: 360, distance: 11.4
click at [944, 352] on button "Facturar" at bounding box center [936, 346] width 85 height 32
